Goal: Information Seeking & Learning: Learn about a topic

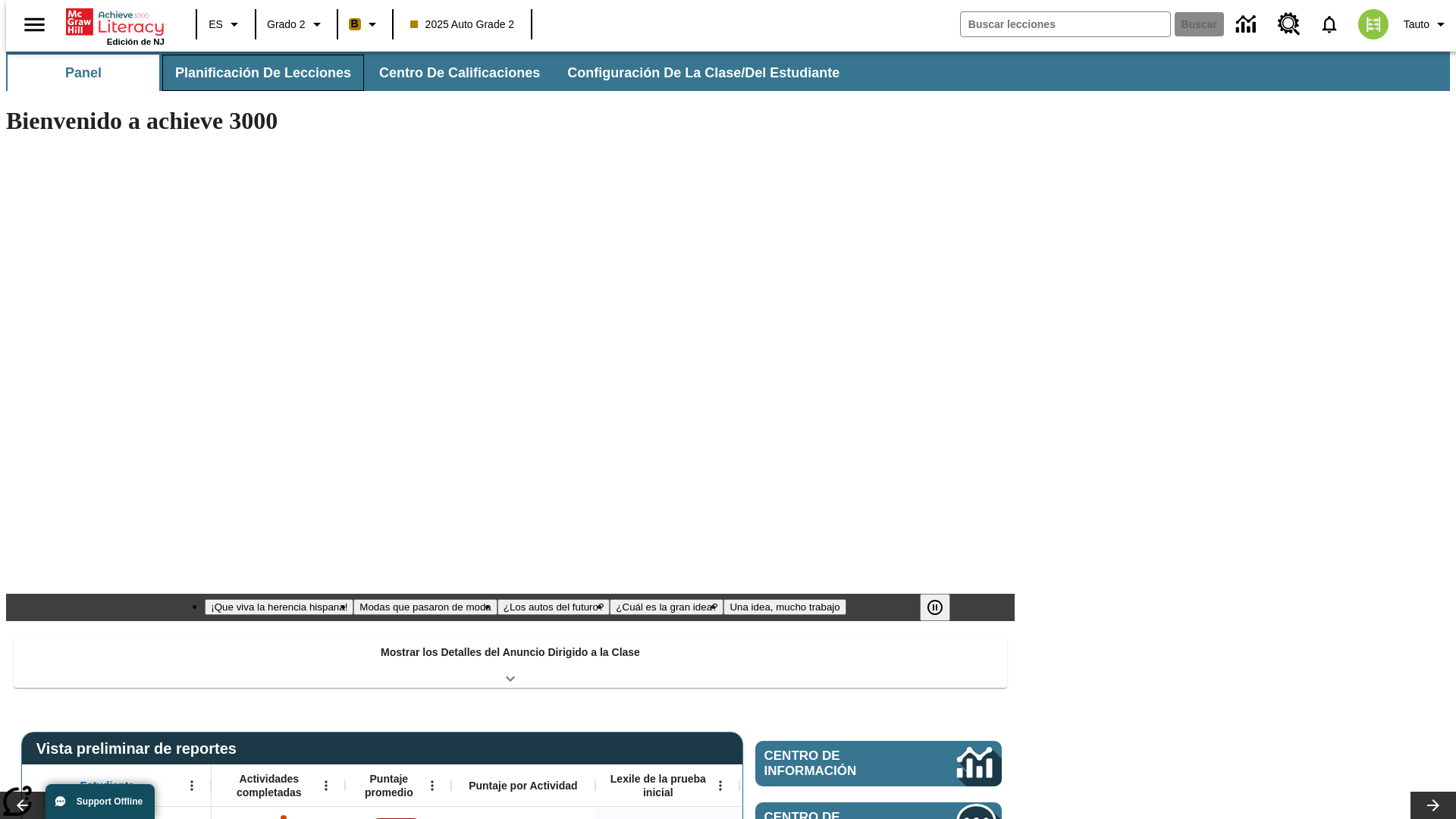
click at [254, 73] on span "Planificación de lecciones" at bounding box center [263, 73] width 176 height 18
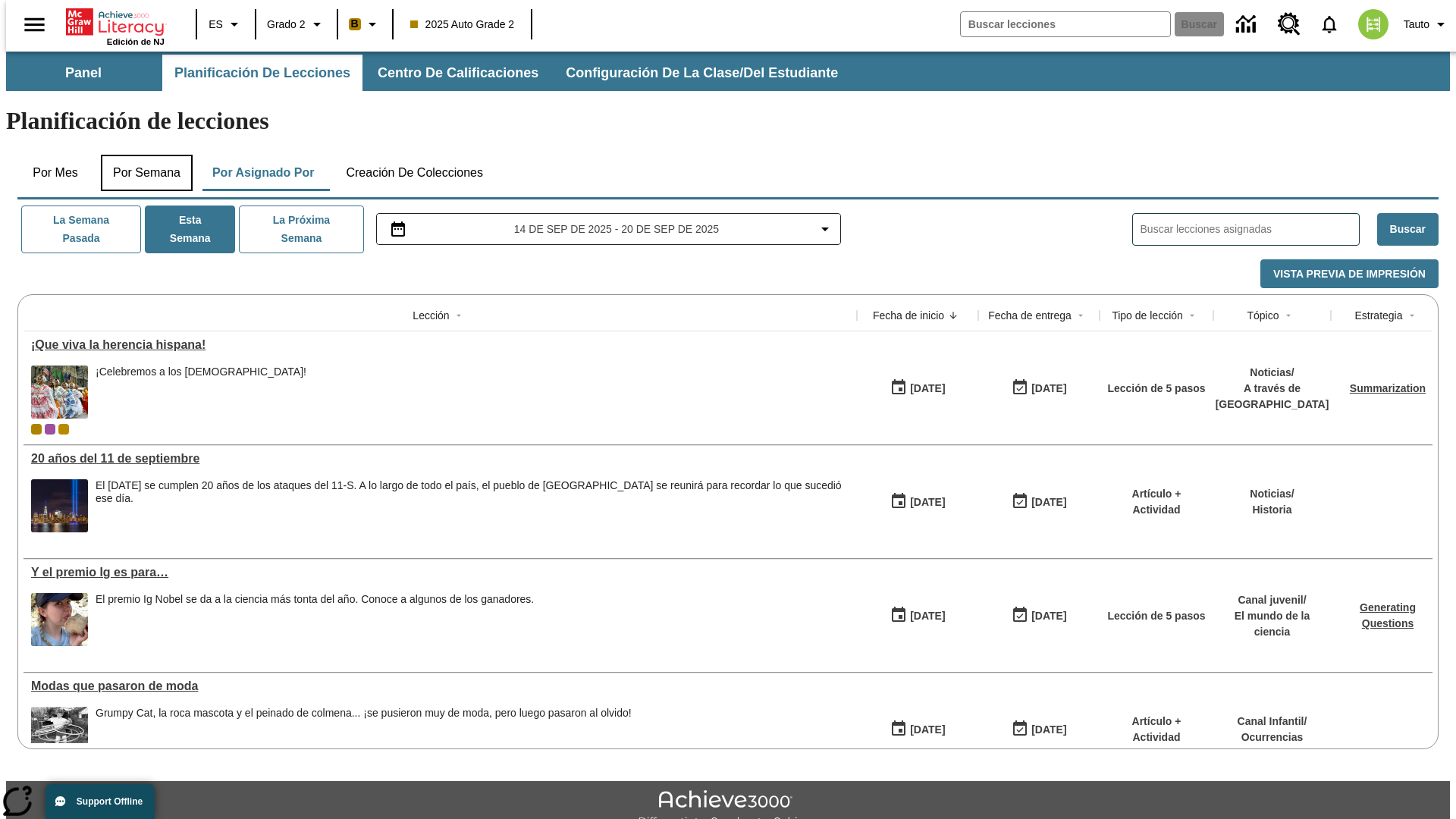
click at [142, 154] on button "Por semana" at bounding box center [146, 172] width 92 height 36
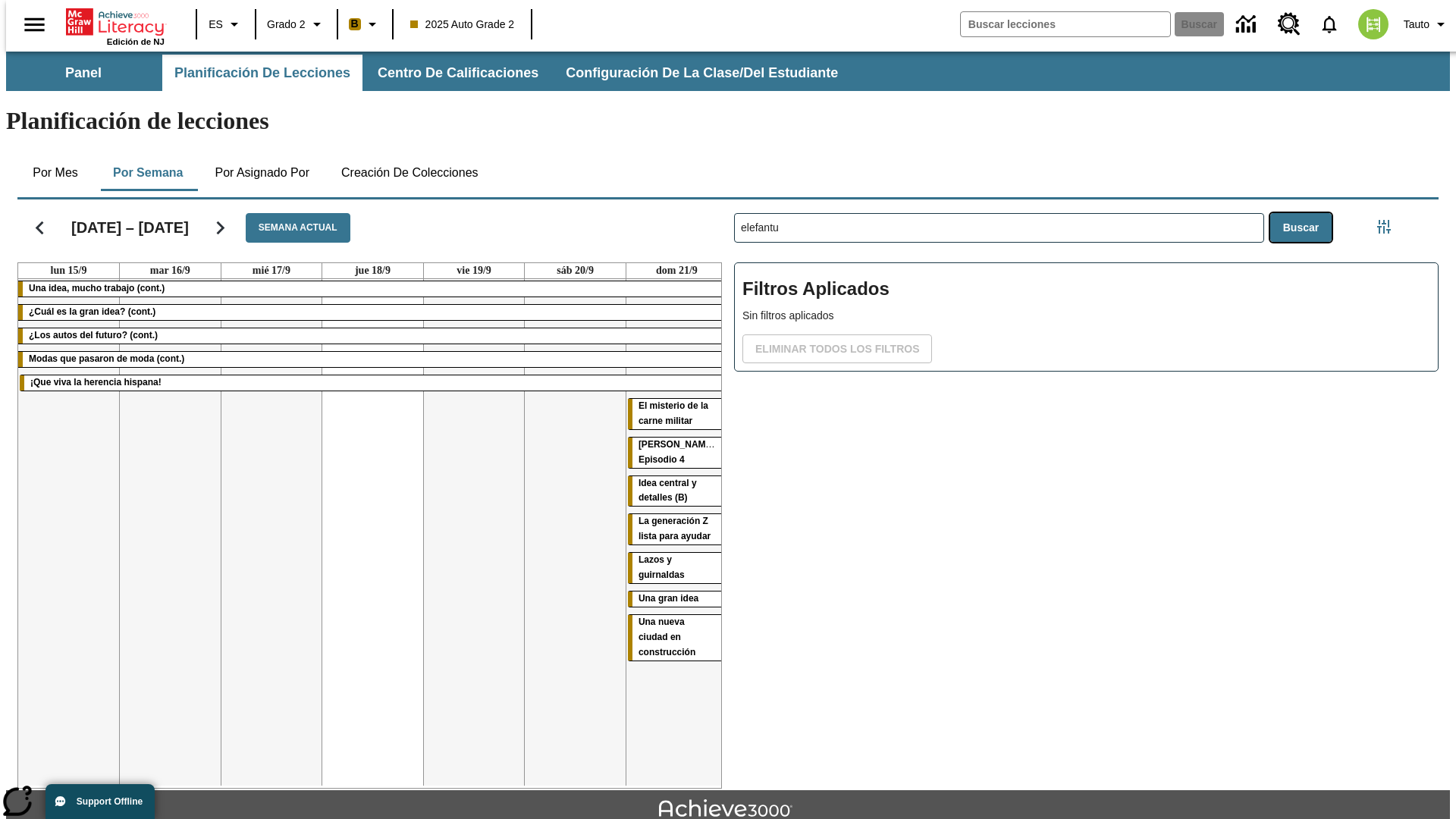
click at [1304, 213] on button "Buscar" at bounding box center [1301, 228] width 61 height 30
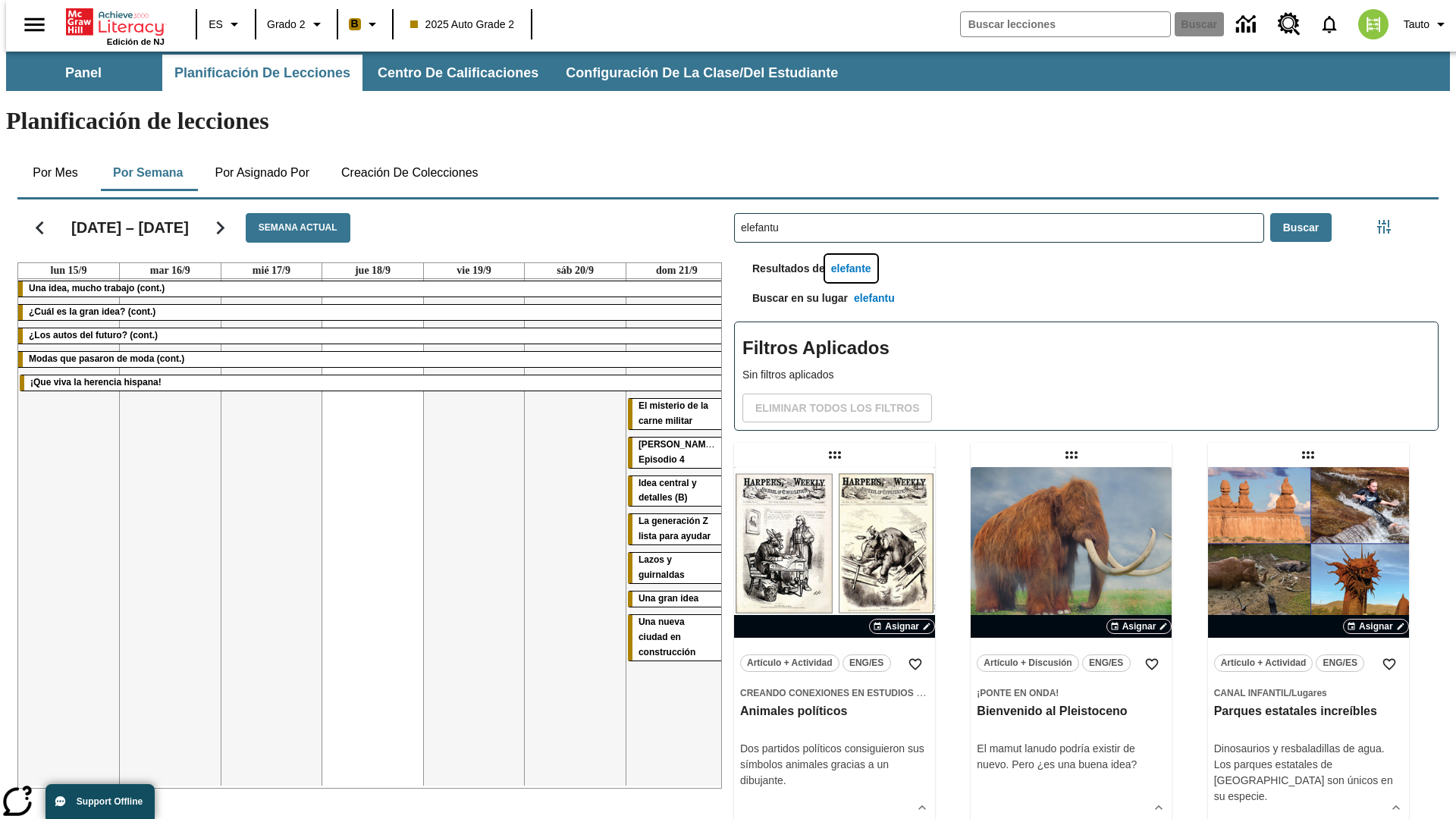
click at [853, 255] on button "elefante" at bounding box center [851, 269] width 52 height 28
type input "elefante"
